Goal: Navigation & Orientation: Find specific page/section

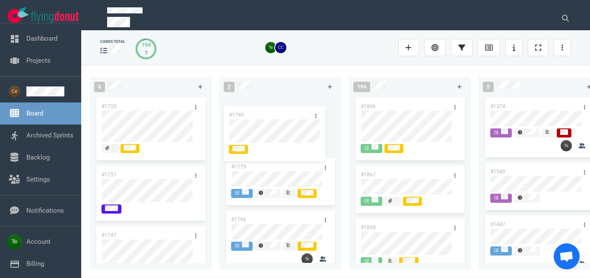
drag, startPoint x: 275, startPoint y: 155, endPoint x: 273, endPoint y: 109, distance: 45.8
click at [273, 148] on div "#1749" at bounding box center [280, 178] width 111 height 60
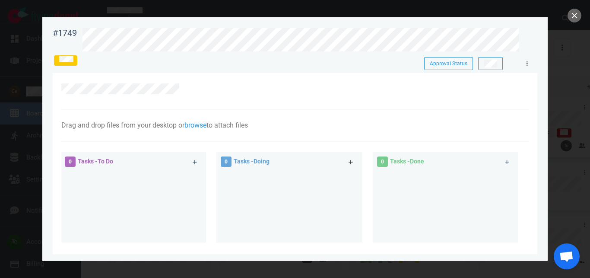
click at [348, 161] on icon at bounding box center [350, 162] width 4 height 4
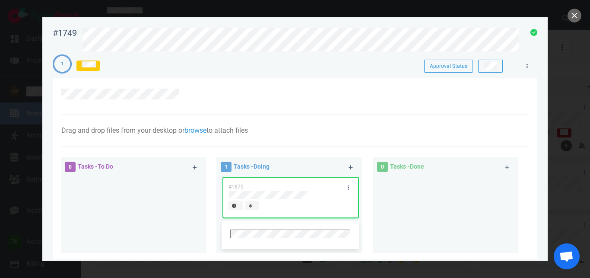
scroll to position [98, 0]
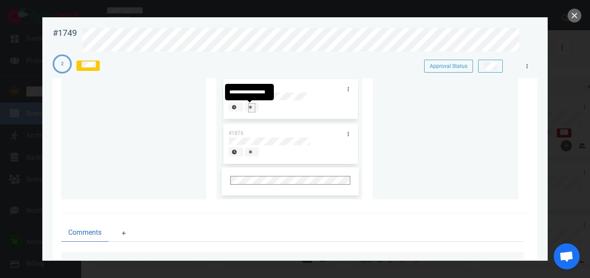
click at [249, 108] on icon at bounding box center [250, 107] width 3 height 4
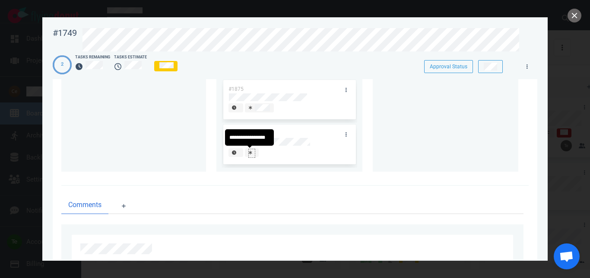
click at [249, 155] on icon at bounding box center [250, 152] width 3 height 4
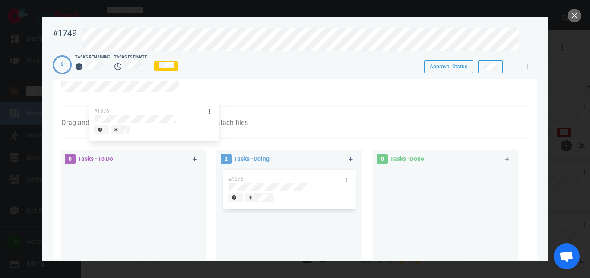
scroll to position [0, 0]
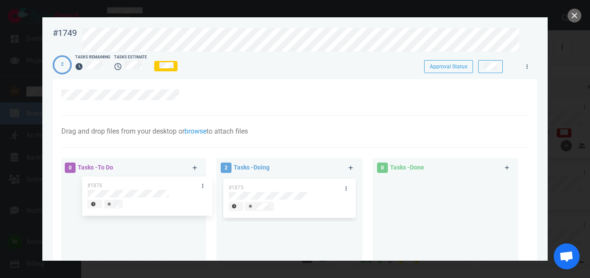
drag, startPoint x: 275, startPoint y: 130, endPoint x: 133, endPoint y: 181, distance: 150.4
click at [221, 221] on div "#1876" at bounding box center [288, 243] width 135 height 45
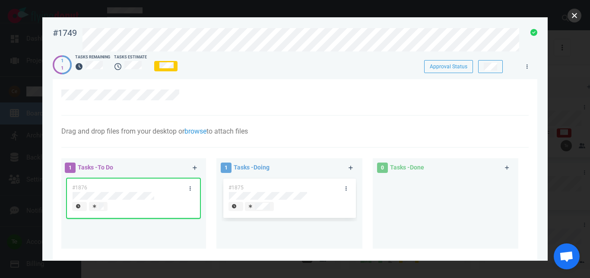
click at [571, 14] on button "close" at bounding box center [574, 16] width 14 height 14
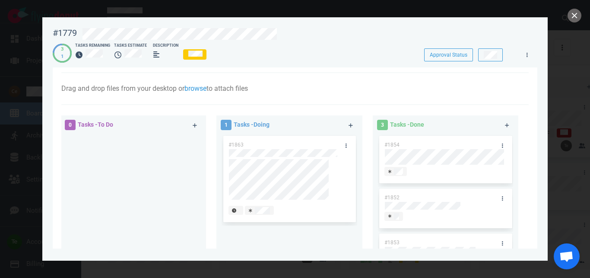
scroll to position [148, 0]
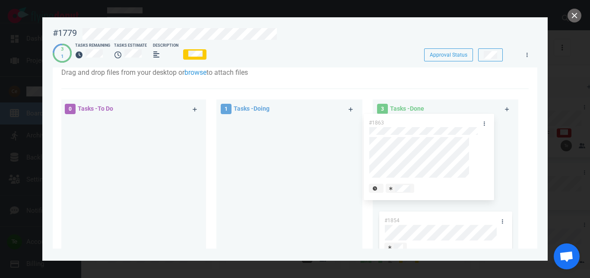
drag, startPoint x: 285, startPoint y: 125, endPoint x: 424, endPoint y: 112, distance: 139.6
click at [357, 118] on div "#1863" at bounding box center [288, 164] width 135 height 92
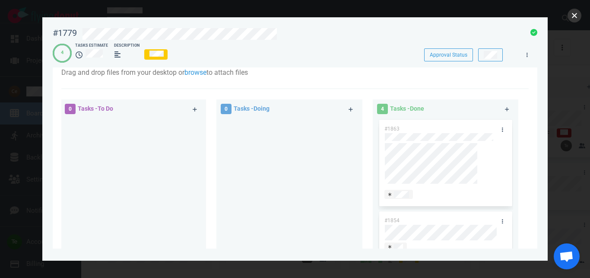
drag, startPoint x: 575, startPoint y: 18, endPoint x: 570, endPoint y: 19, distance: 4.9
click at [570, 19] on button "close" at bounding box center [574, 16] width 14 height 14
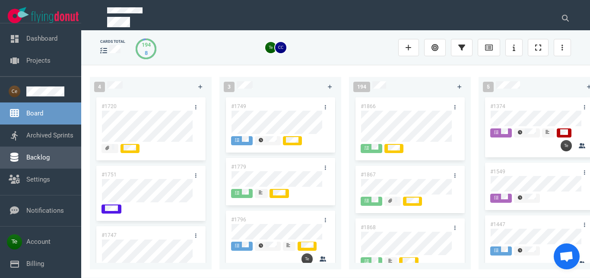
click at [27, 161] on link "Backlog" at bounding box center [37, 157] width 23 height 8
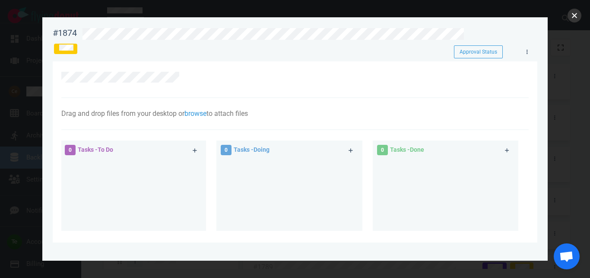
click at [573, 13] on button "close" at bounding box center [574, 16] width 14 height 14
